Goal: Task Accomplishment & Management: Use online tool/utility

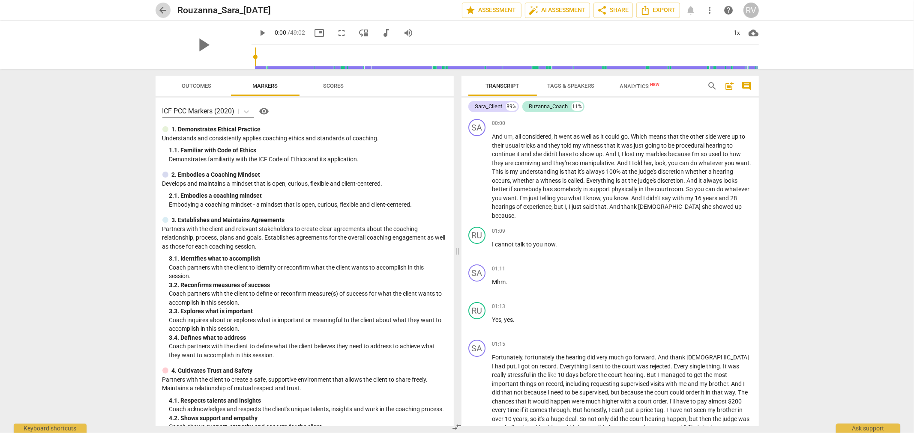
click at [161, 7] on span "arrow_back" at bounding box center [163, 10] width 10 height 10
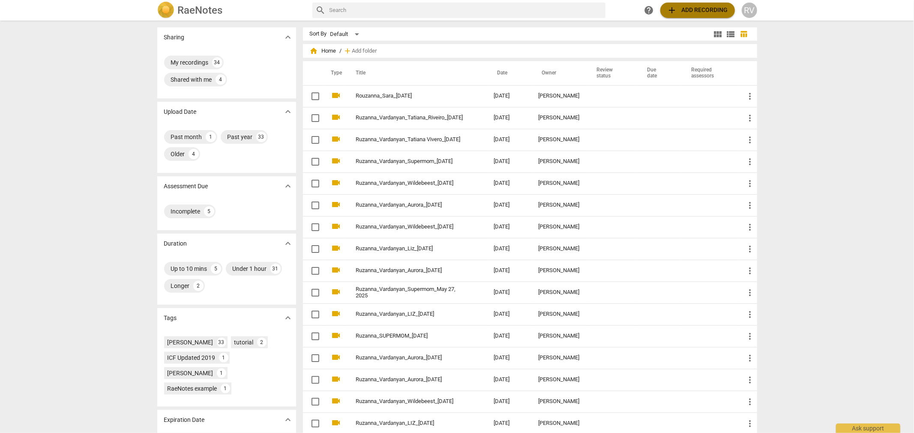
drag, startPoint x: 688, startPoint y: 15, endPoint x: 694, endPoint y: 11, distance: 7.7
click at [694, 11] on span "add Add recording" at bounding box center [697, 10] width 61 height 10
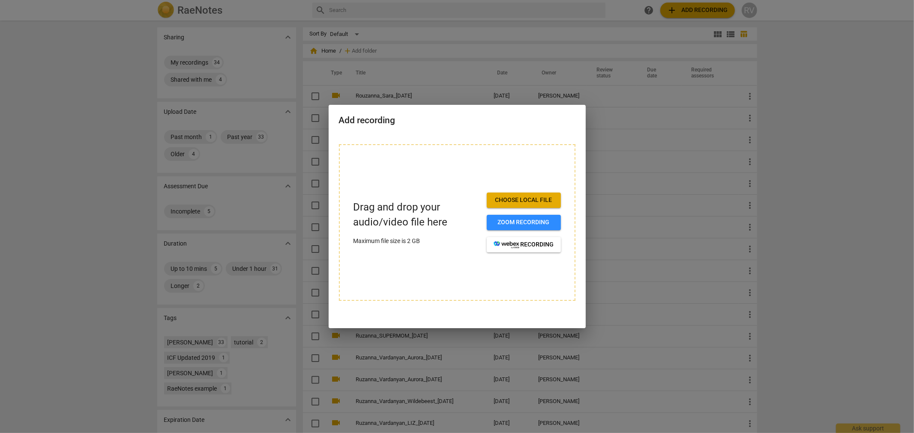
click at [526, 210] on div "Choose local file Zoom recording recording" at bounding box center [524, 223] width 74 height 60
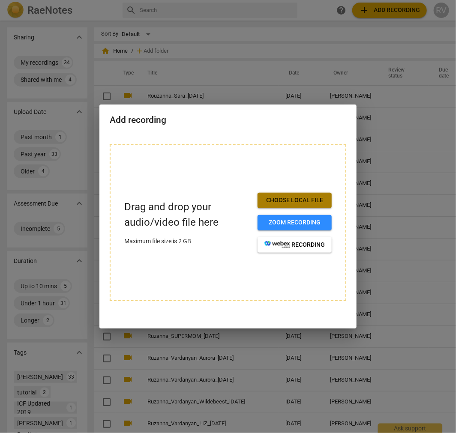
click at [310, 202] on span "Choose local file" at bounding box center [294, 200] width 60 height 9
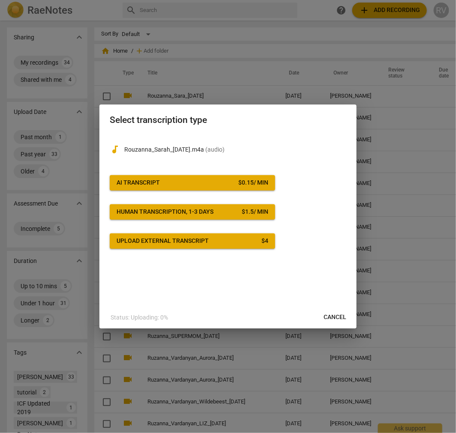
click at [173, 234] on button "Upload external transcript $ 4" at bounding box center [192, 240] width 165 height 15
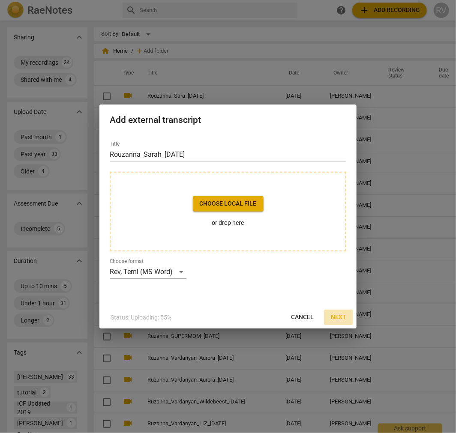
click at [341, 316] on span "Next" at bounding box center [338, 317] width 15 height 9
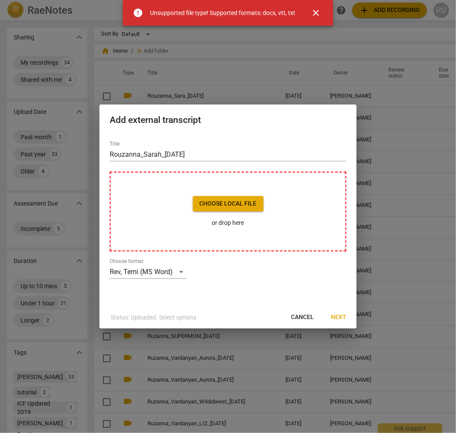
click at [319, 11] on span "close" at bounding box center [316, 13] width 10 height 10
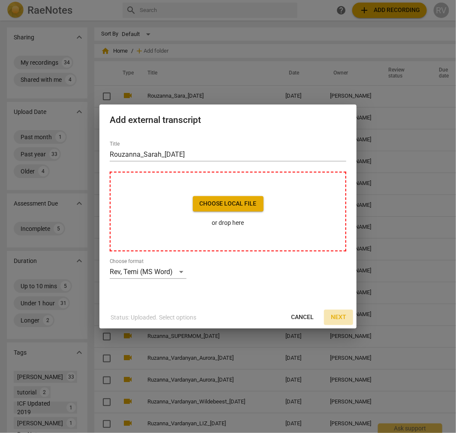
click at [339, 317] on span "Next" at bounding box center [338, 317] width 15 height 9
click at [346, 115] on h2 "Add external transcript" at bounding box center [228, 120] width 236 height 11
click at [347, 105] on div "Add external transcript" at bounding box center [227, 119] width 257 height 30
click at [306, 315] on span "Cancel" at bounding box center [302, 317] width 23 height 9
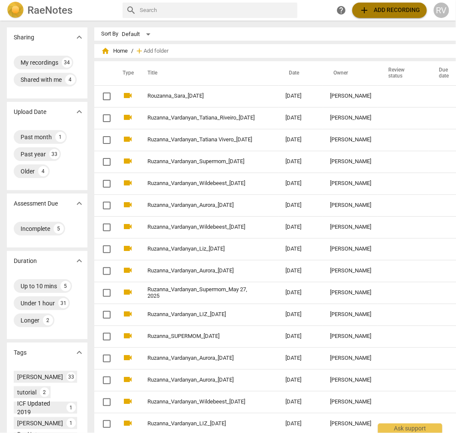
click at [405, 9] on span "add Add recording" at bounding box center [389, 10] width 61 height 10
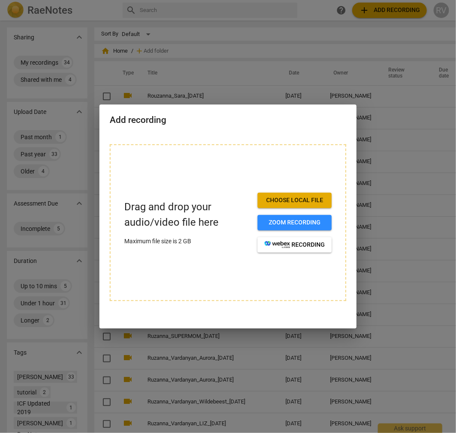
click at [299, 207] on button "Choose local file" at bounding box center [294, 200] width 74 height 15
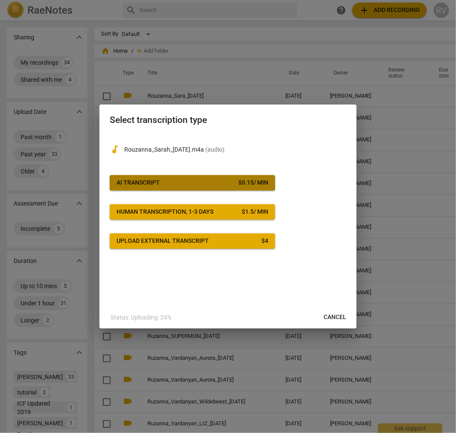
click at [156, 185] on div "AI Transcript" at bounding box center [137, 183] width 43 height 9
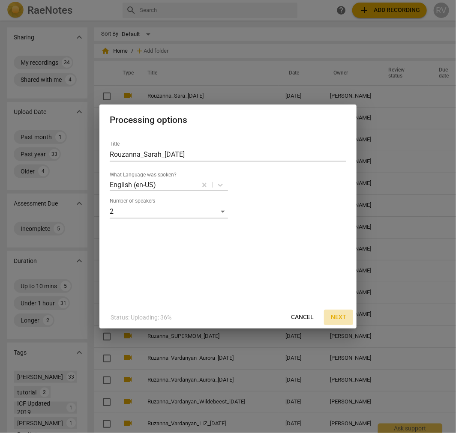
click at [332, 313] on span "Next" at bounding box center [338, 317] width 15 height 9
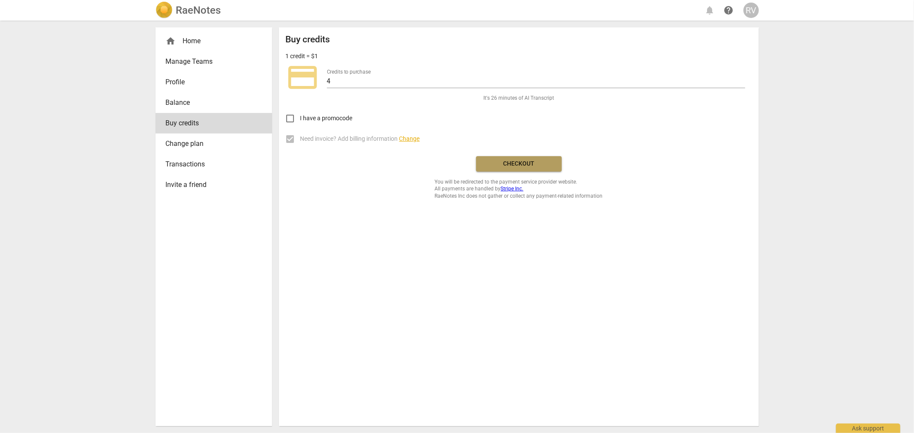
click at [544, 165] on span "Checkout" at bounding box center [519, 164] width 72 height 9
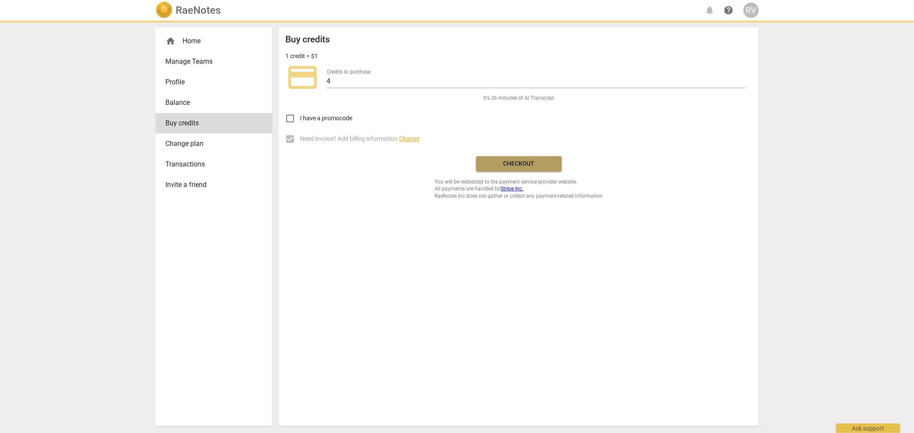
click at [544, 165] on span "Checkout" at bounding box center [519, 164] width 72 height 9
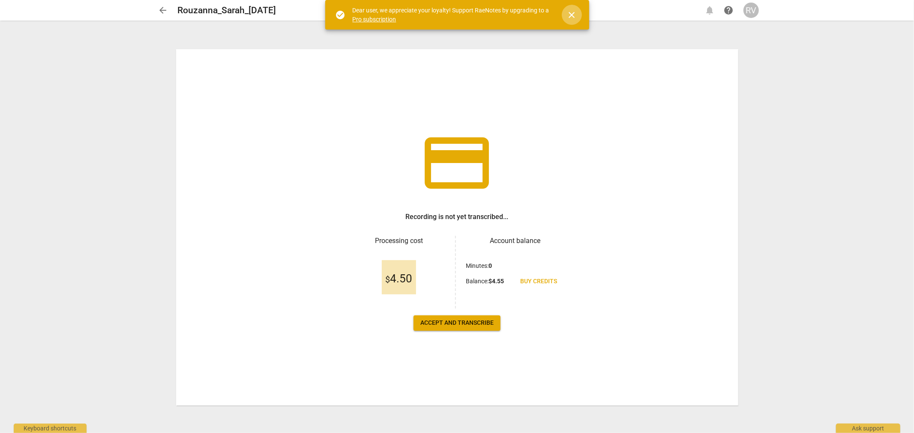
click at [576, 13] on span "close" at bounding box center [571, 15] width 21 height 10
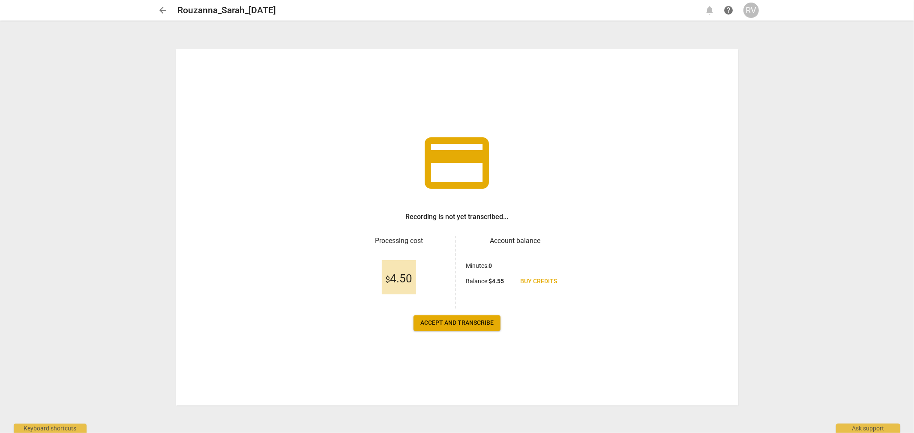
click at [454, 324] on span "Accept and transcribe" at bounding box center [456, 323] width 73 height 9
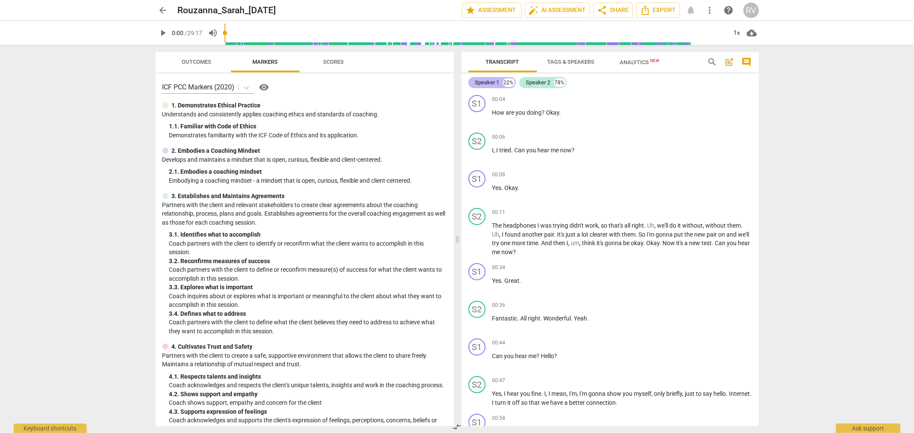
click at [487, 84] on div "Speaker 1" at bounding box center [487, 82] width 24 height 9
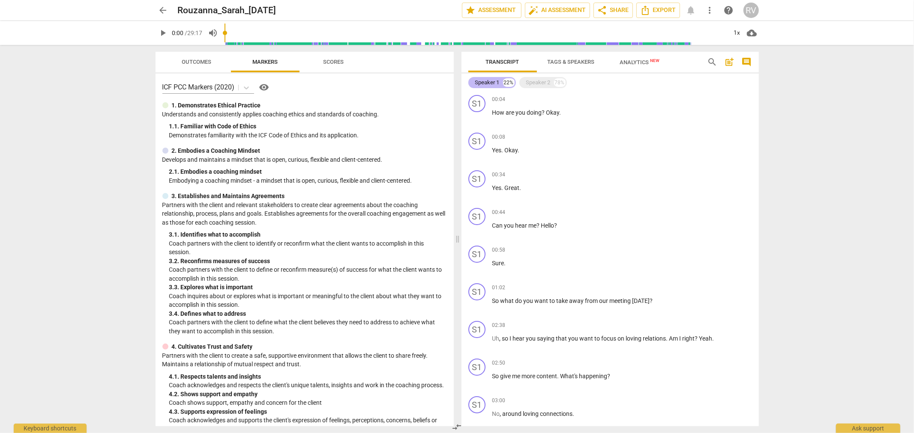
click at [487, 84] on div "Speaker 1" at bounding box center [487, 82] width 24 height 9
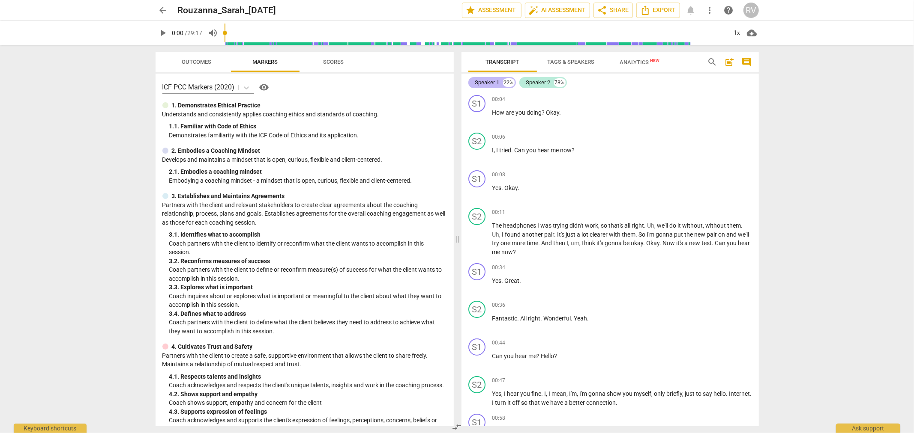
click at [488, 81] on div "Speaker 1" at bounding box center [487, 82] width 24 height 9
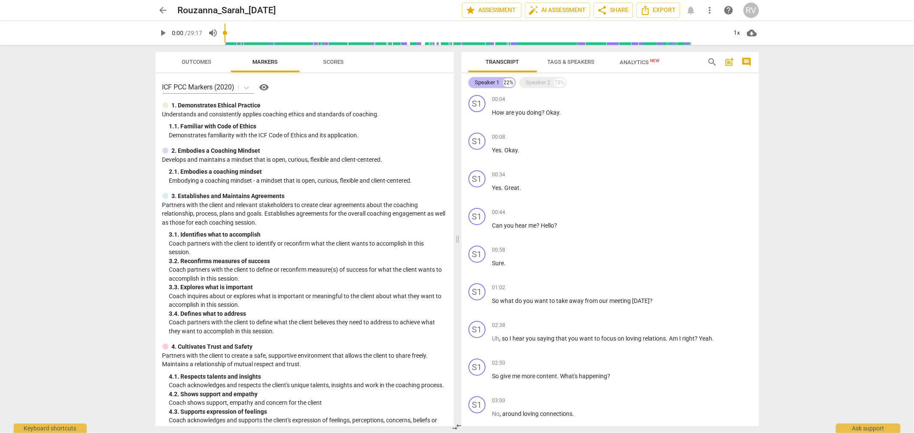
click at [481, 81] on div "Speaker 1" at bounding box center [487, 82] width 24 height 9
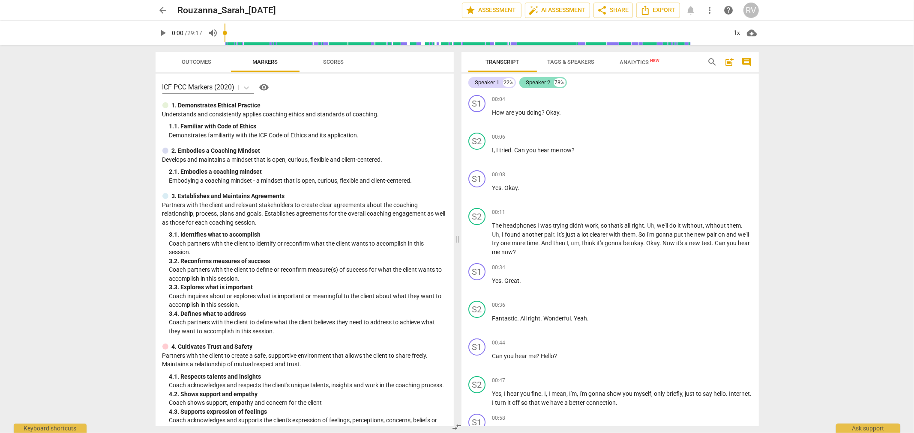
click at [544, 84] on div "Speaker 2" at bounding box center [538, 82] width 24 height 9
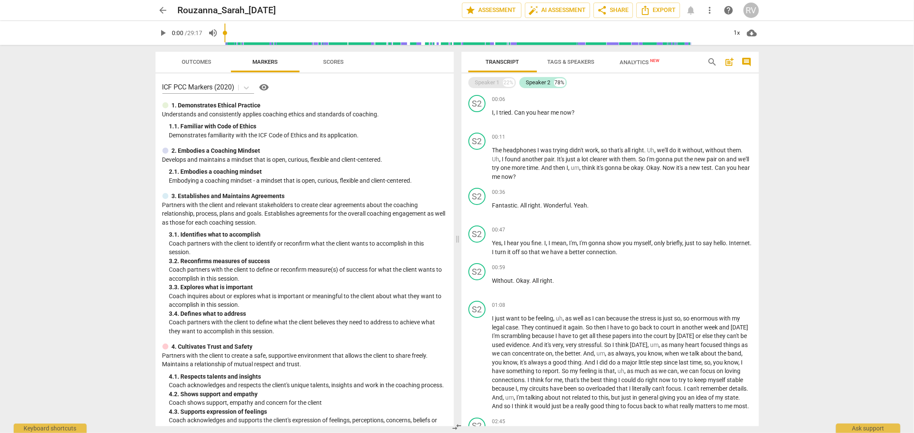
click at [481, 78] on div "Speaker 1" at bounding box center [487, 82] width 24 height 9
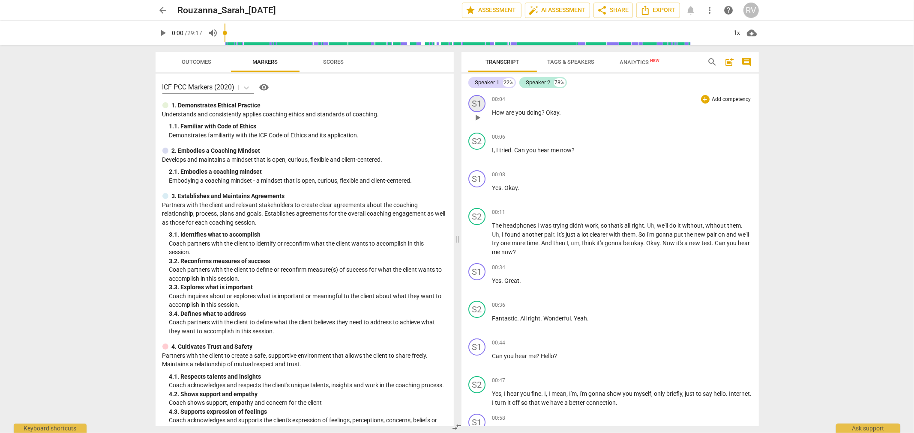
click at [477, 96] on div "S1" at bounding box center [476, 103] width 17 height 17
click at [498, 163] on link "Add or rename speakers" at bounding box center [509, 165] width 64 height 7
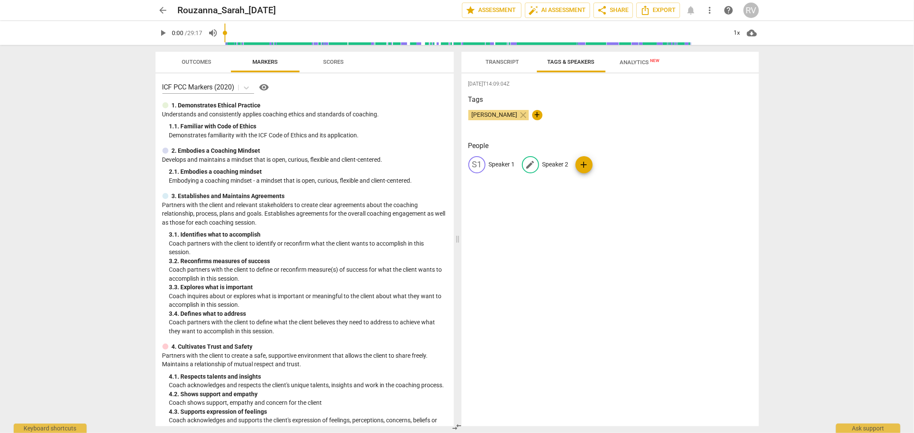
click at [530, 165] on span "edit" at bounding box center [530, 165] width 10 height 10
click at [580, 164] on input "Speaker 2" at bounding box center [576, 165] width 69 height 14
drag, startPoint x: 580, startPoint y: 164, endPoint x: 523, endPoint y: 168, distance: 57.2
click at [523, 168] on div "edit Speaker 2 delete" at bounding box center [573, 164] width 102 height 17
type input "Sarah"
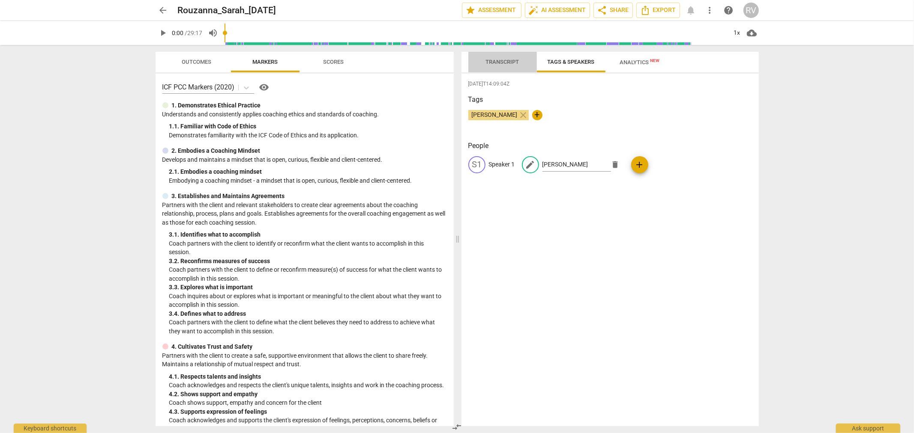
click at [495, 63] on span "Transcript" at bounding box center [502, 62] width 33 height 6
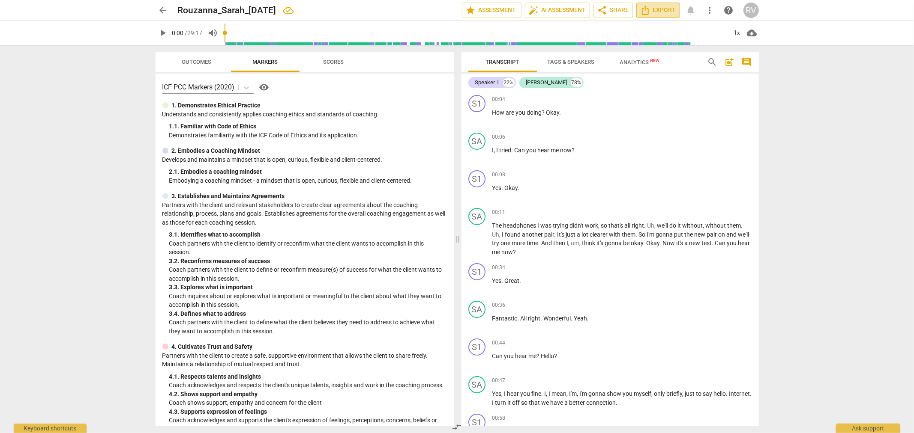
click at [667, 7] on span "Export" at bounding box center [658, 10] width 36 height 10
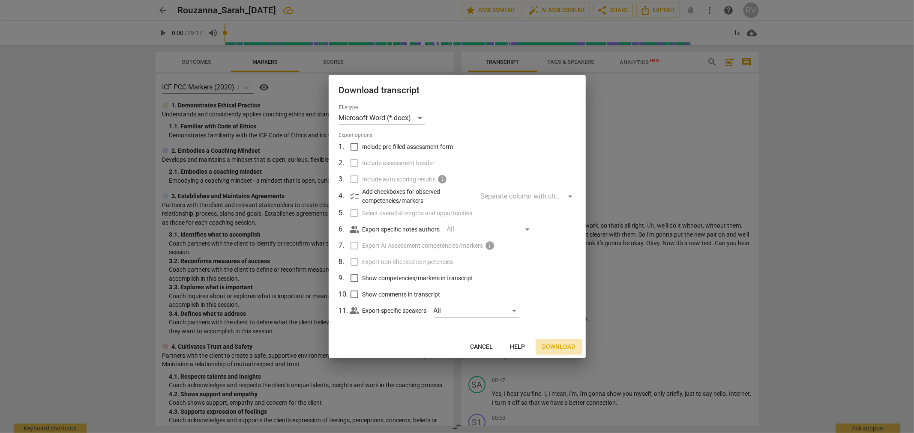
click at [567, 346] on span "Download" at bounding box center [558, 347] width 33 height 9
